Goal: Task Accomplishment & Management: Manage account settings

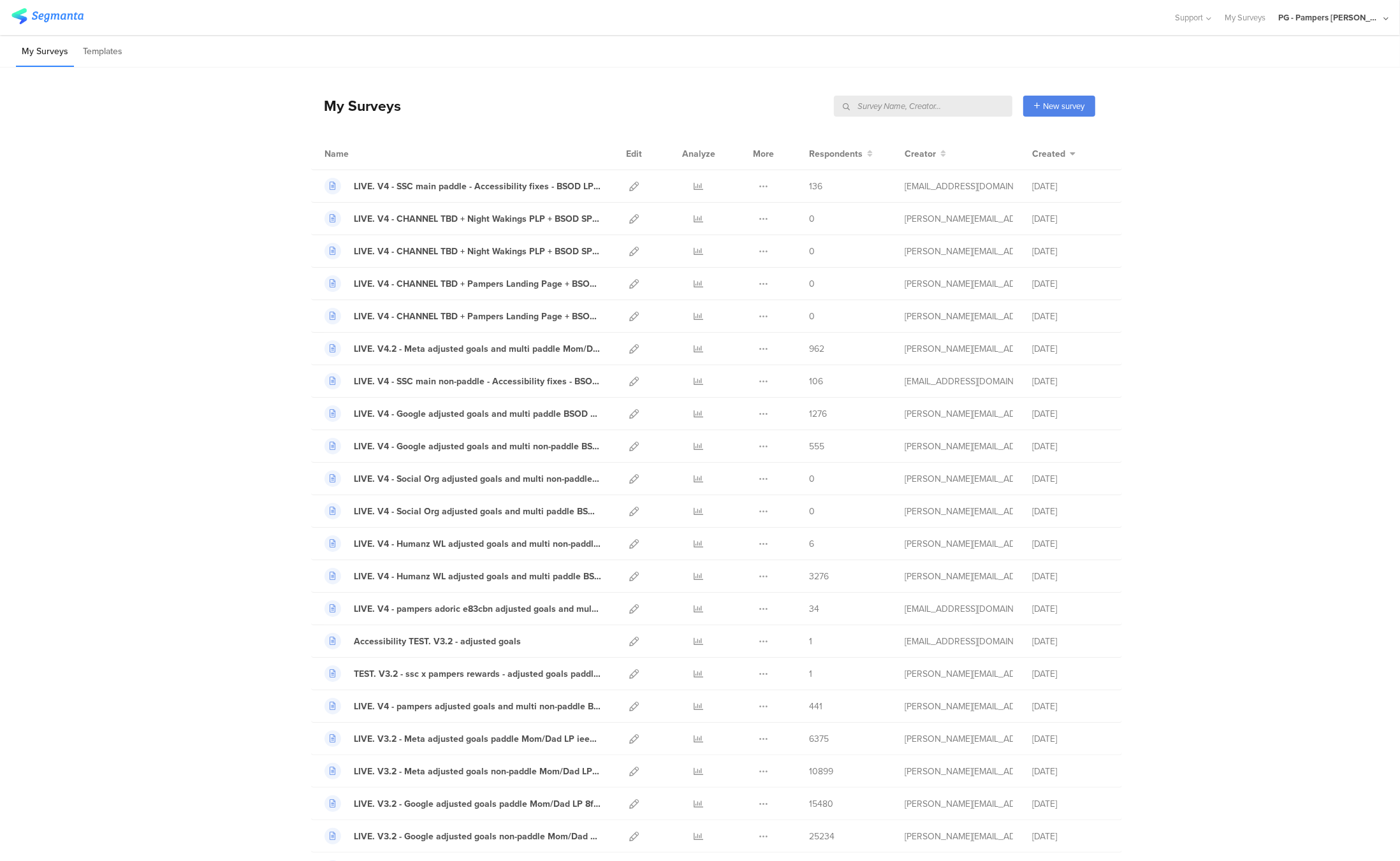
click at [1301, 16] on div "PG - Pampers Lumi Janrain" at bounding box center [1329, 17] width 102 height 12
click at [1278, 107] on span "PG - Pampers US Janrain" at bounding box center [1285, 110] width 90 height 12
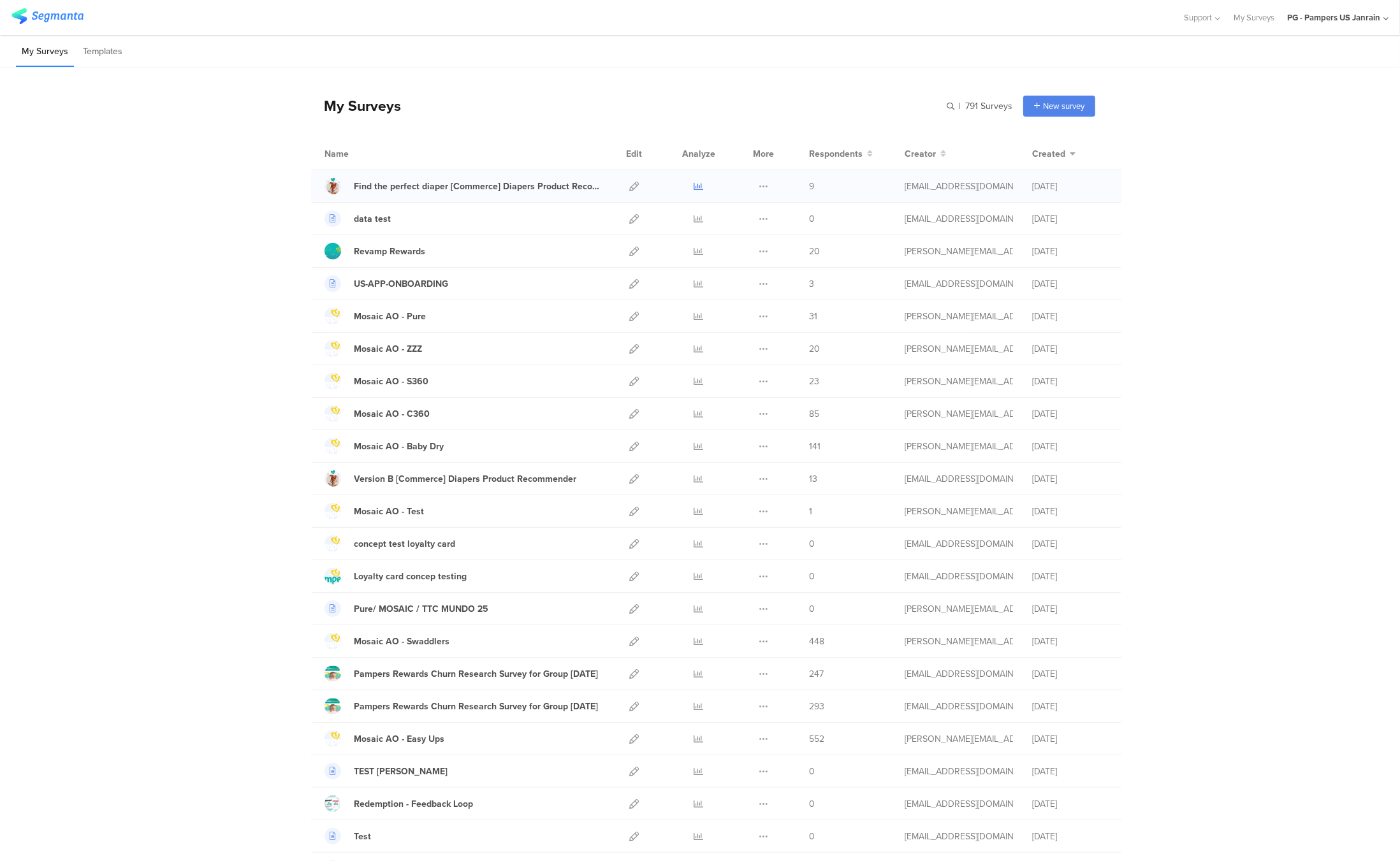
click at [694, 189] on icon at bounding box center [699, 187] width 9 height 9
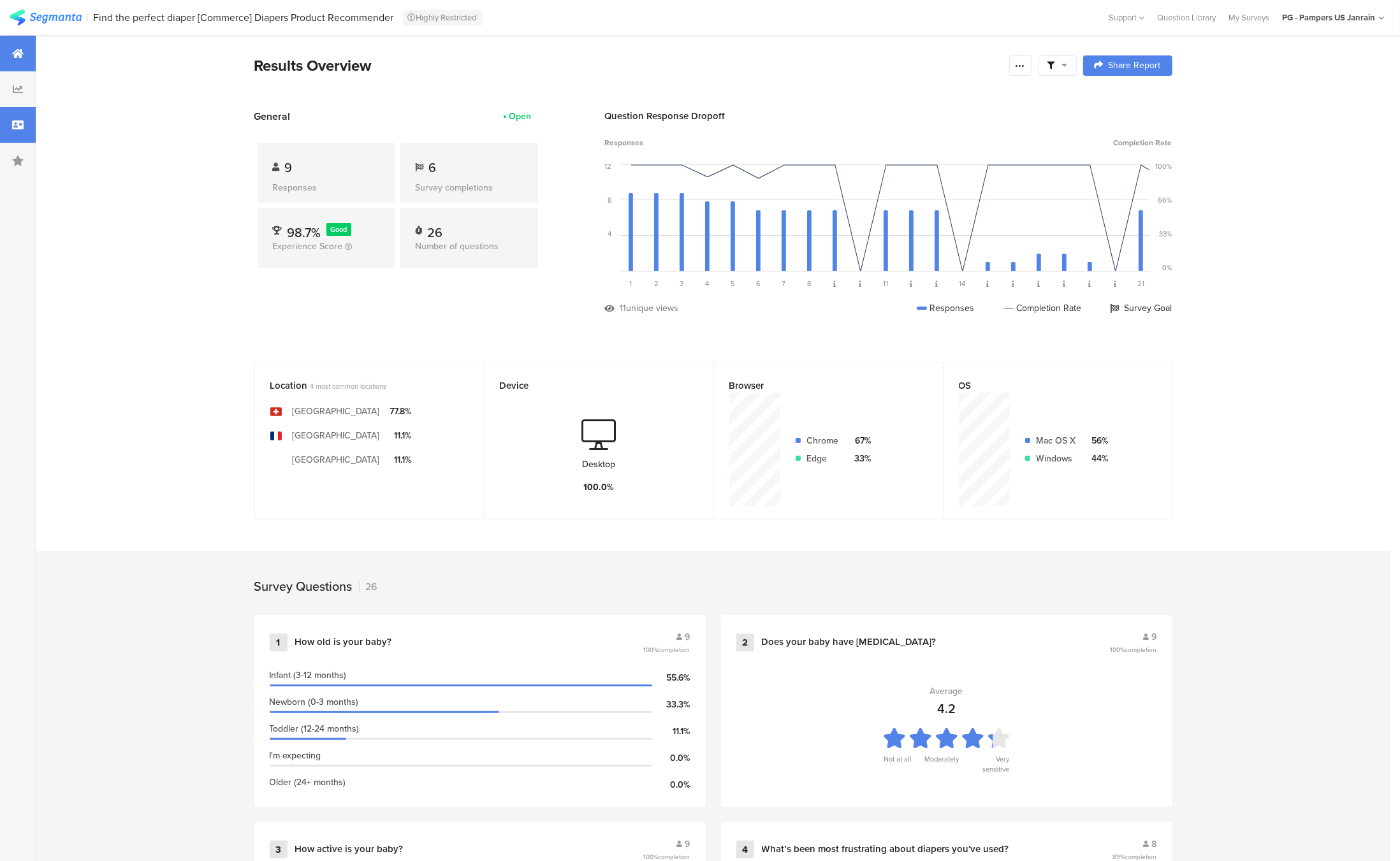
click at [17, 123] on icon at bounding box center [17, 125] width 11 height 10
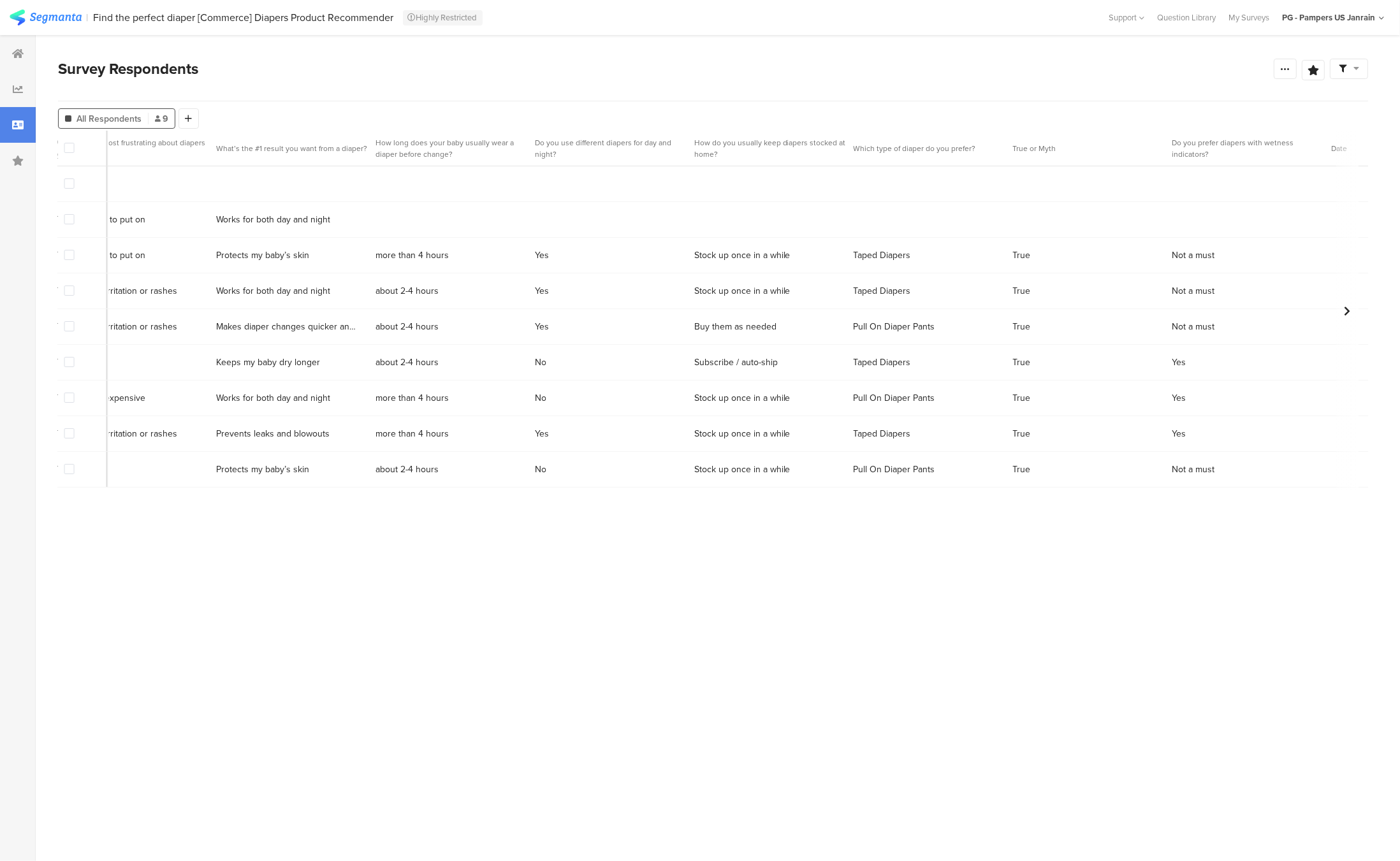
scroll to position [0, 2440]
